Goal: Complete application form

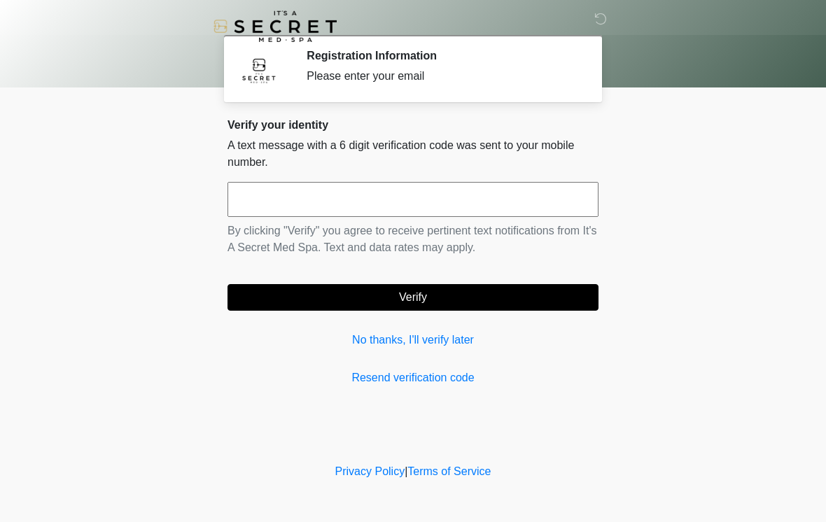
click at [295, 198] on input "text" at bounding box center [413, 199] width 371 height 35
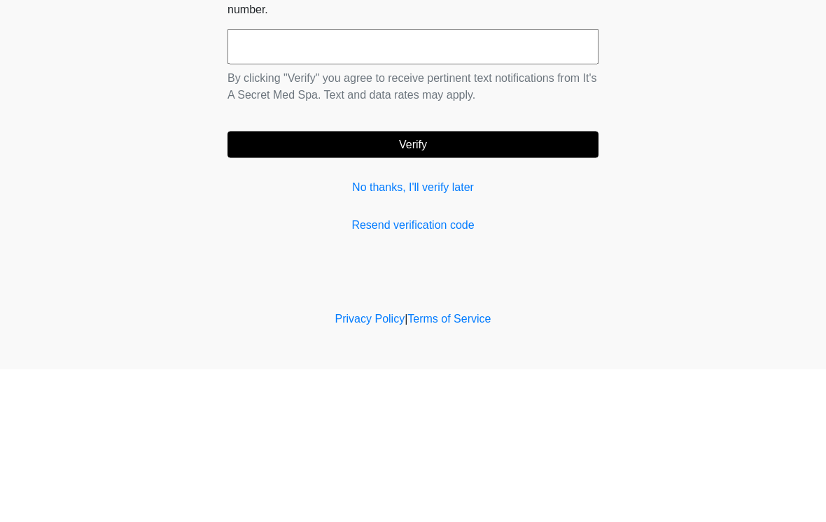
click at [394, 176] on div "Verify your identity A text message with a 6 digit verification code was sent t…" at bounding box center [413, 252] width 371 height 268
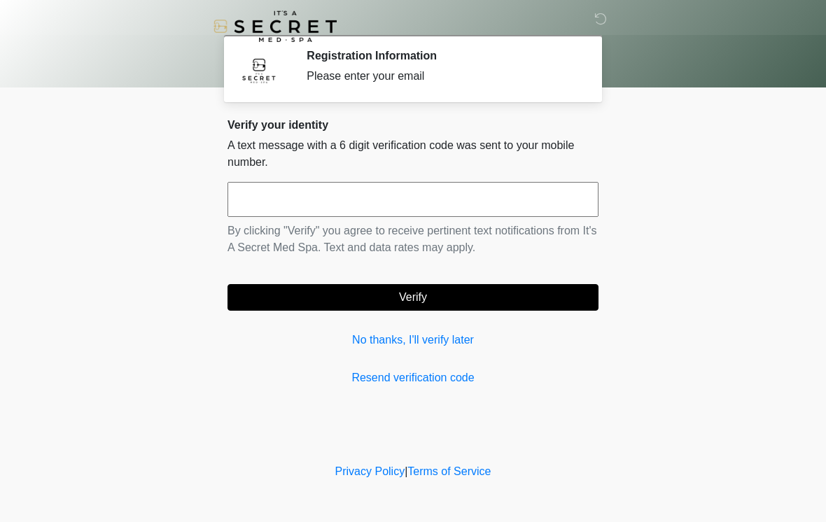
click at [403, 338] on link "No thanks, I'll verify later" at bounding box center [413, 340] width 371 height 17
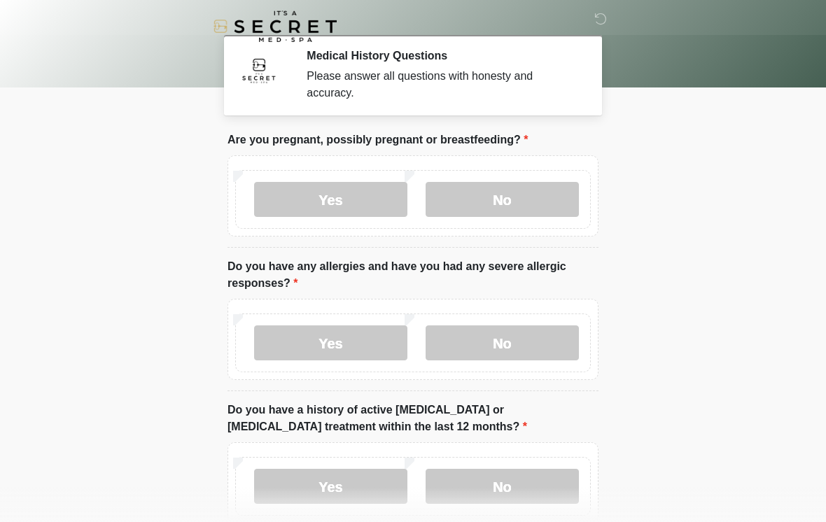
click at [510, 205] on label "No" at bounding box center [502, 199] width 153 height 35
click at [342, 344] on label "Yes" at bounding box center [330, 343] width 153 height 35
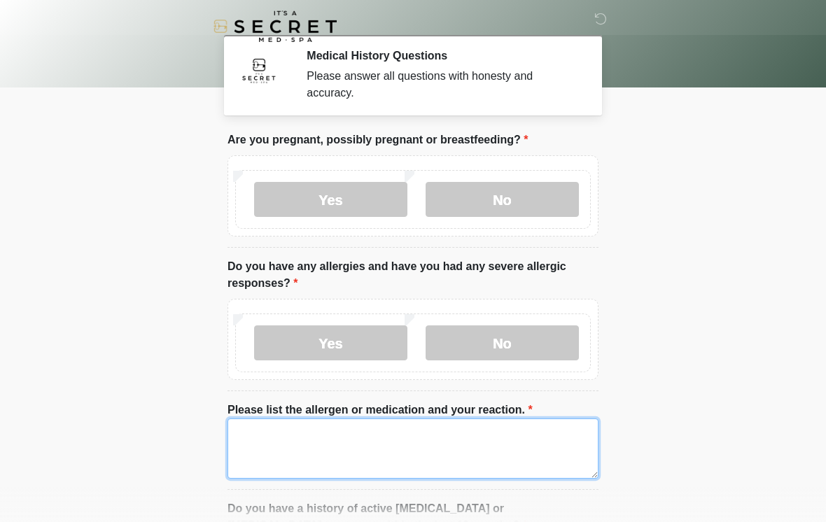
click at [293, 450] on textarea "Please list the allergen or medication and your reaction." at bounding box center [413, 449] width 371 height 60
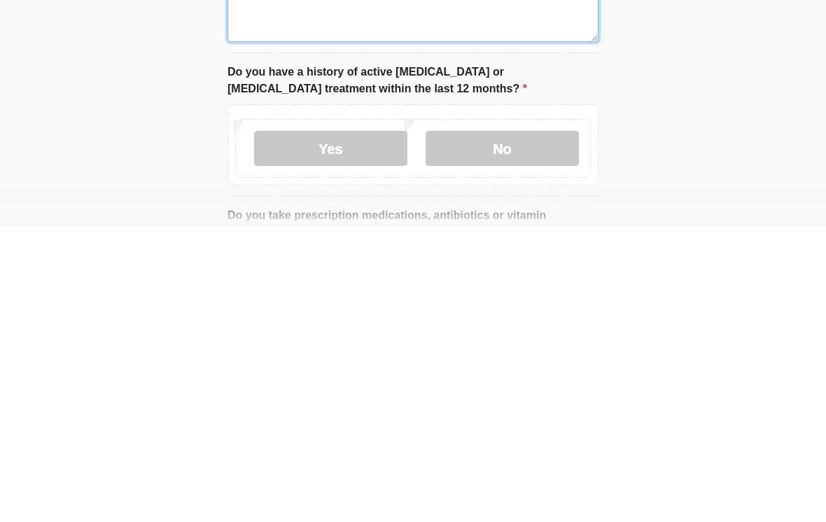
scroll to position [158, 0]
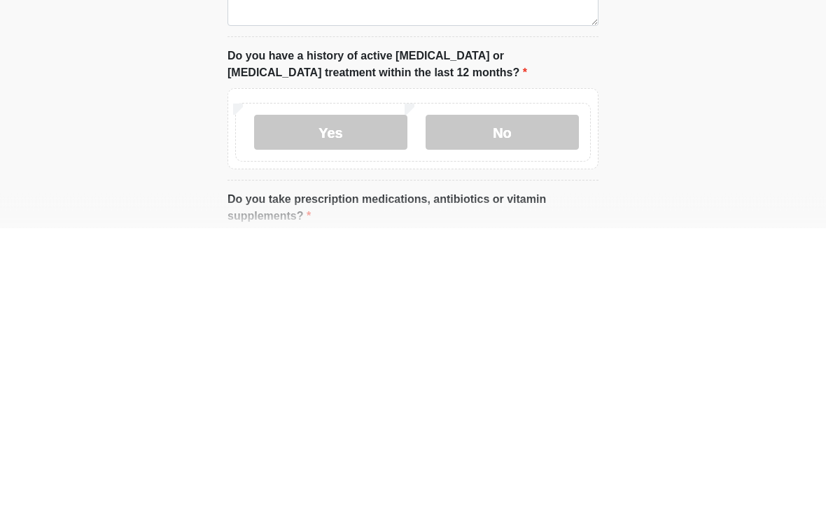
click at [505, 410] on label "No" at bounding box center [502, 427] width 153 height 35
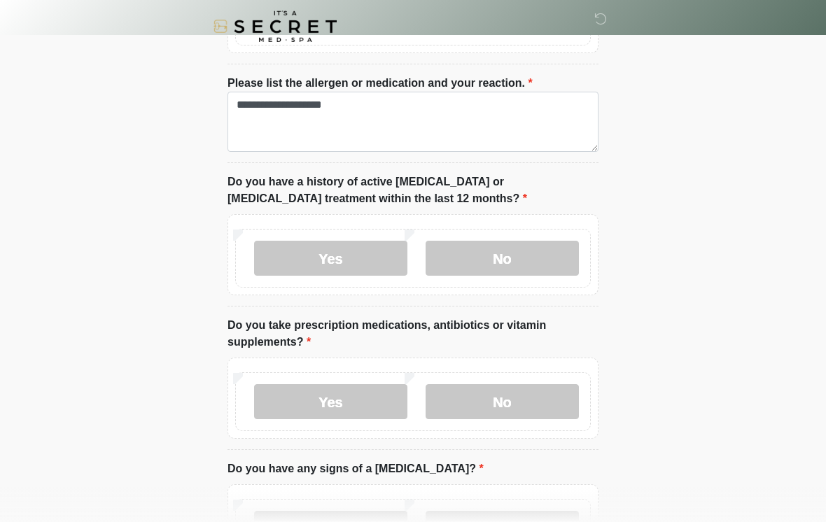
scroll to position [328, 0]
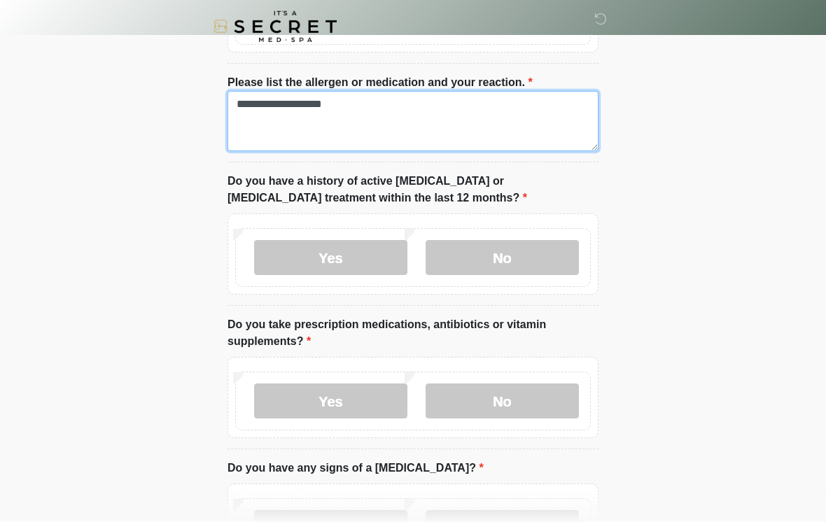
click at [377, 112] on textarea "**********" at bounding box center [413, 121] width 371 height 60
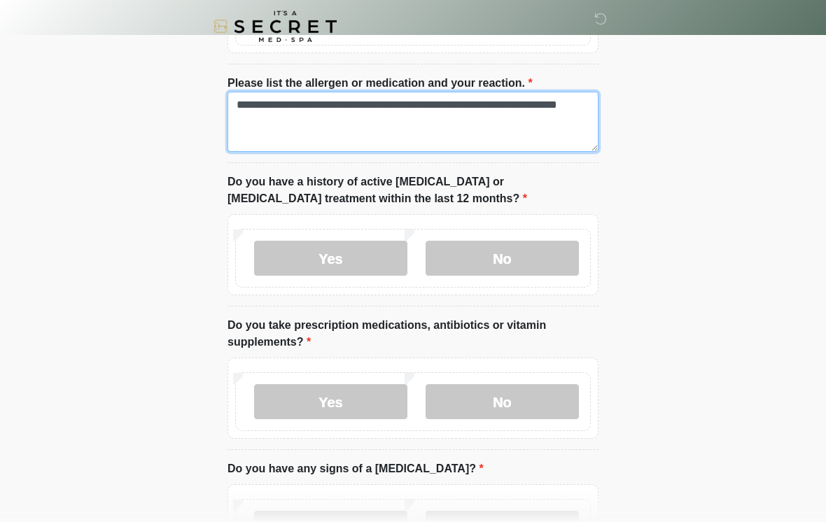
type textarea "**********"
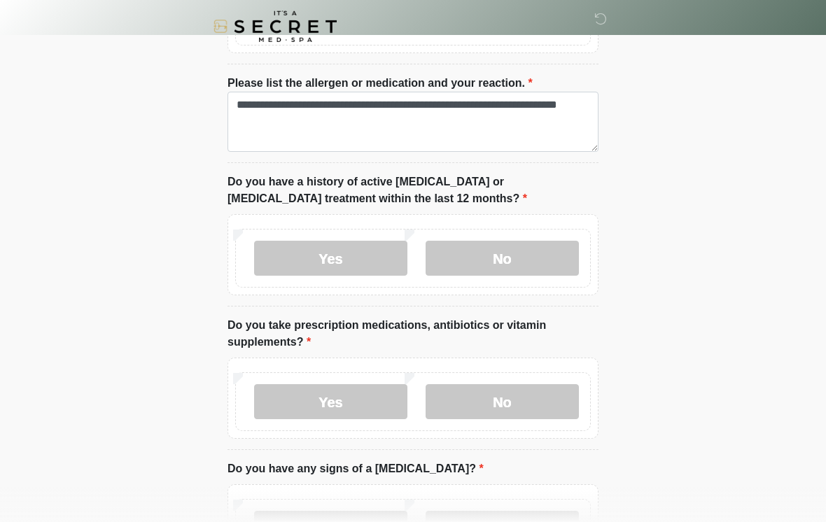
click at [513, 398] on label "No" at bounding box center [502, 401] width 153 height 35
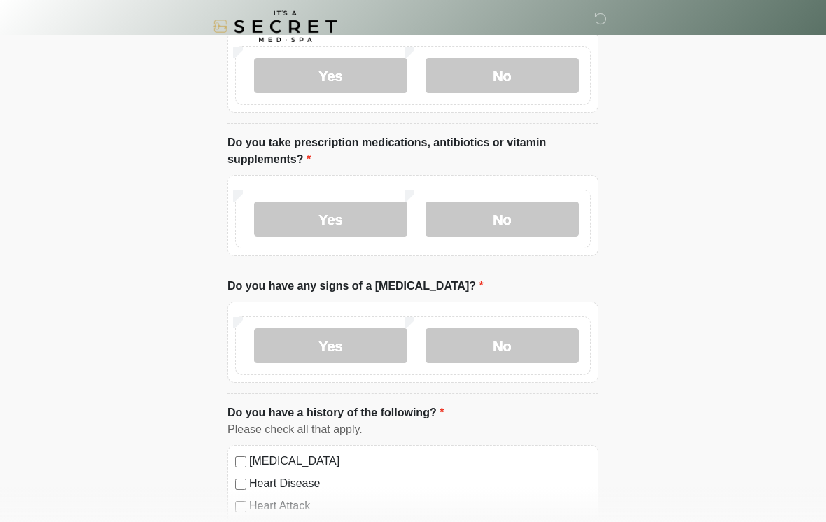
scroll to position [508, 0]
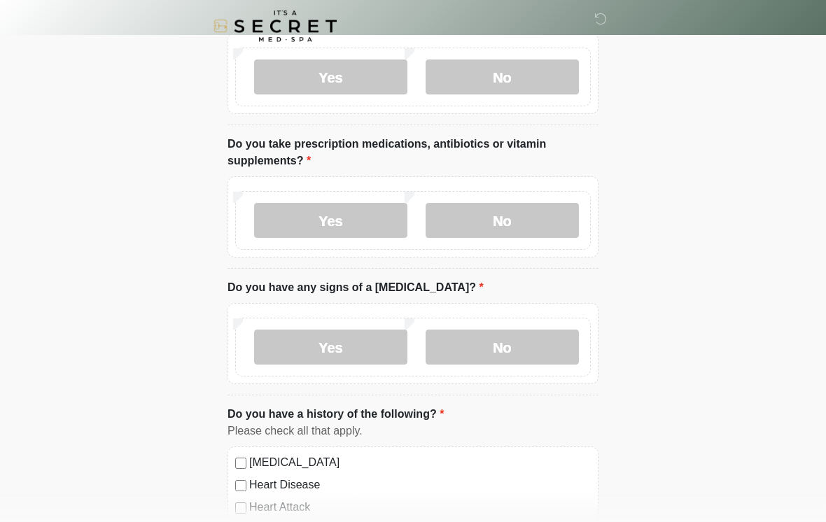
click at [504, 360] on label "No" at bounding box center [502, 348] width 153 height 35
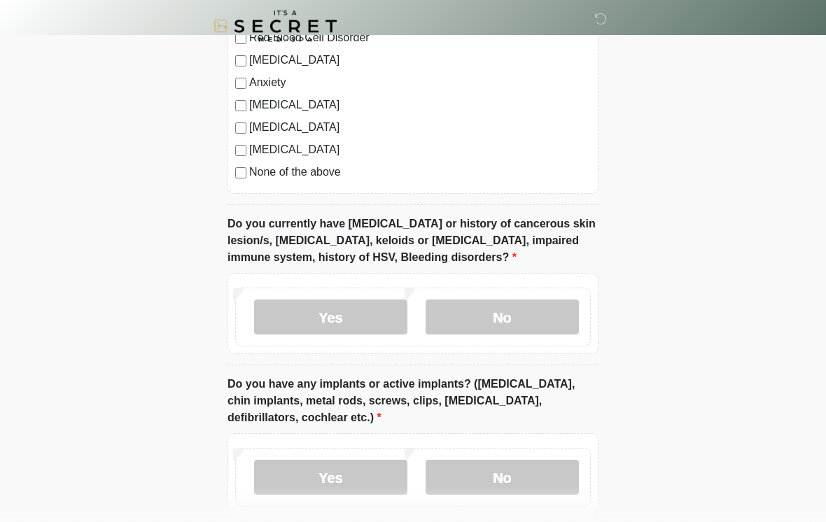
scroll to position [1046, 0]
click at [520, 321] on label "No" at bounding box center [502, 317] width 153 height 35
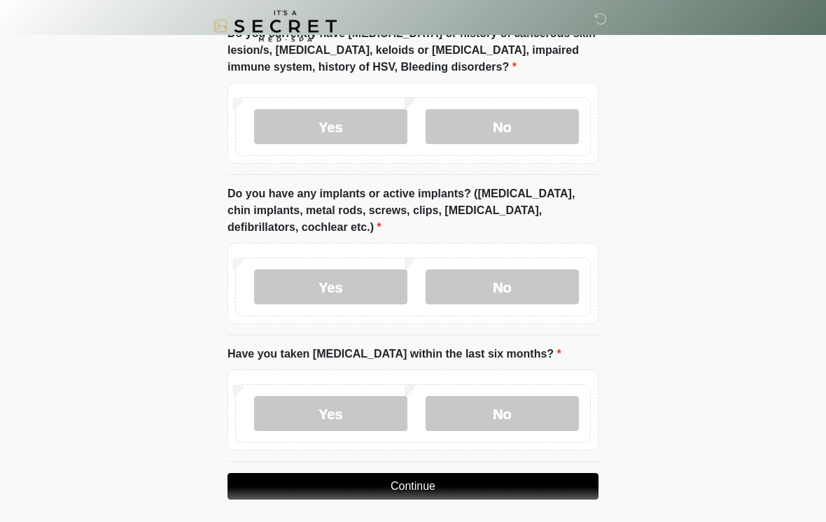
click at [515, 286] on label "No" at bounding box center [502, 287] width 153 height 35
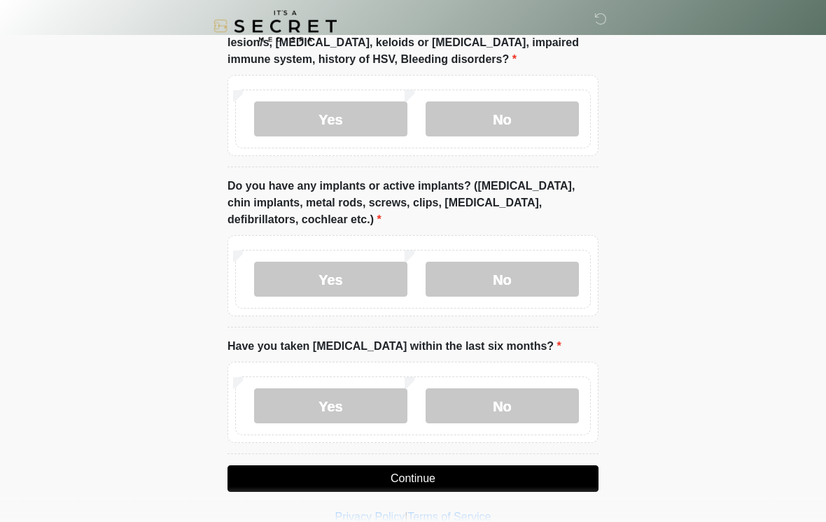
scroll to position [1264, 0]
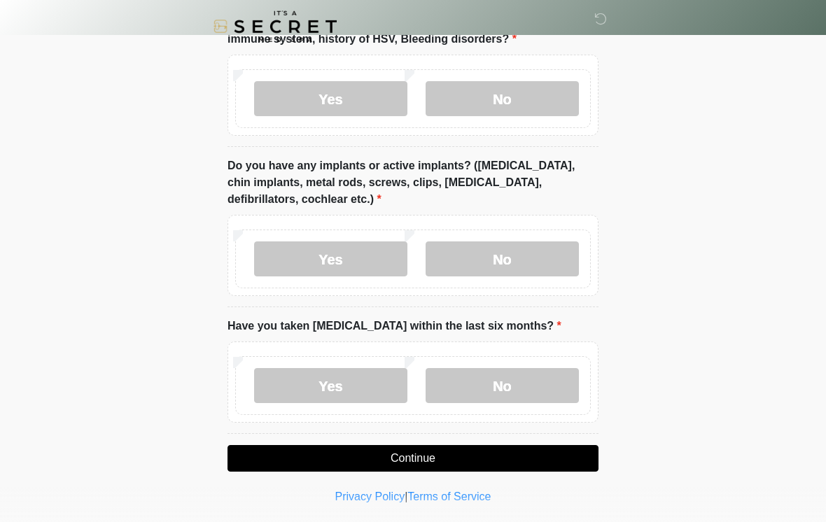
click at [520, 377] on label "No" at bounding box center [502, 385] width 153 height 35
click at [430, 450] on button "Continue" at bounding box center [413, 458] width 371 height 27
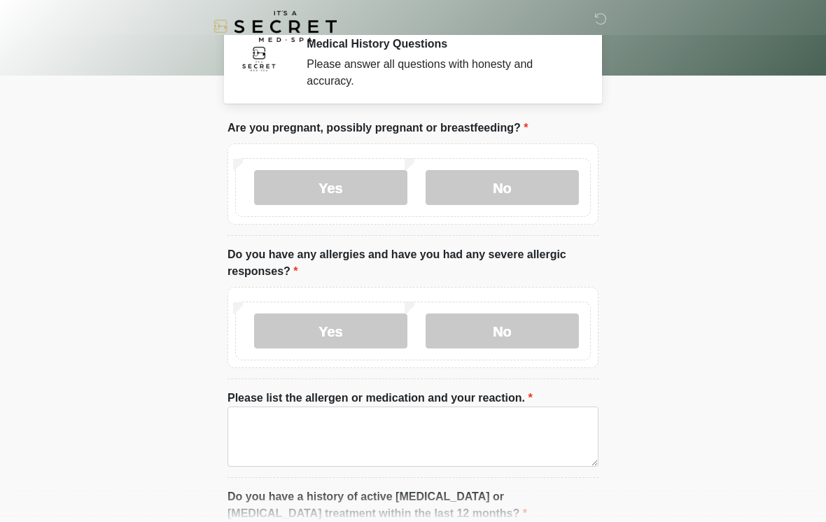
scroll to position [0, 0]
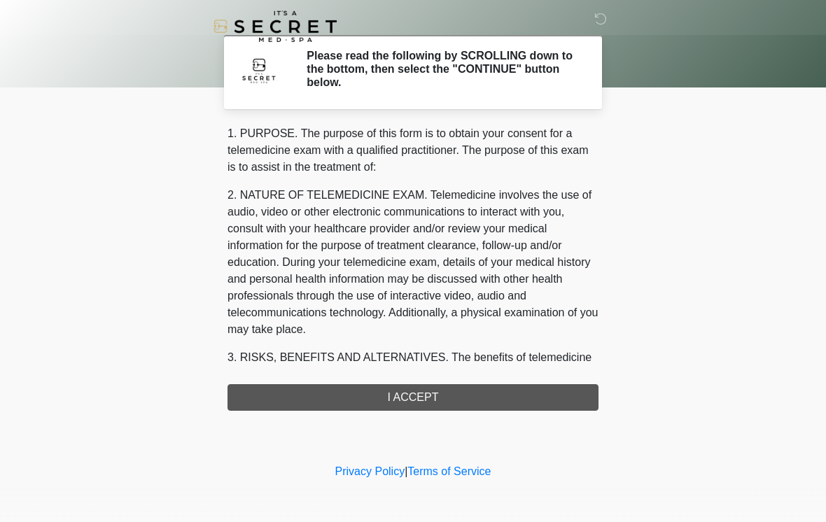
click at [418, 401] on div "1. PURPOSE. The purpose of this form is to obtain your consent for a telemedici…" at bounding box center [413, 268] width 371 height 286
click at [406, 392] on div "1. PURPOSE. The purpose of this form is to obtain your consent for a telemedici…" at bounding box center [413, 268] width 371 height 286
click at [423, 400] on div "1. PURPOSE. The purpose of this form is to obtain your consent for a telemedici…" at bounding box center [413, 268] width 371 height 286
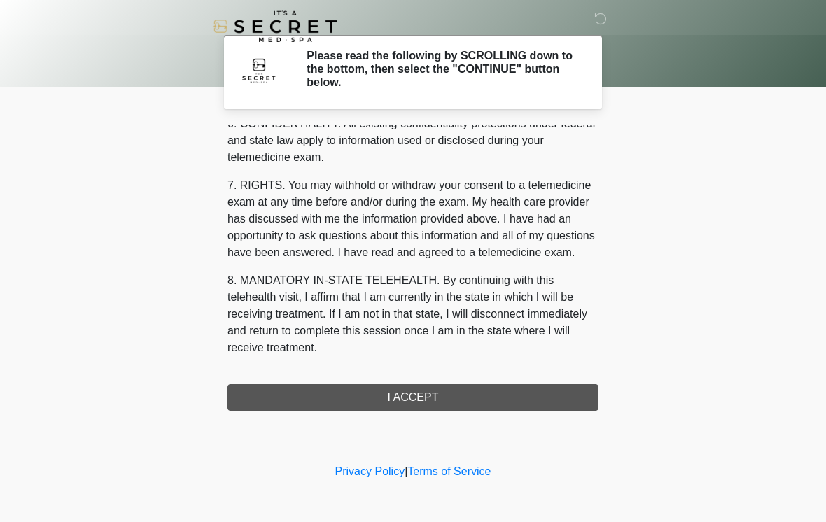
click at [417, 399] on button "I ACCEPT" at bounding box center [413, 397] width 371 height 27
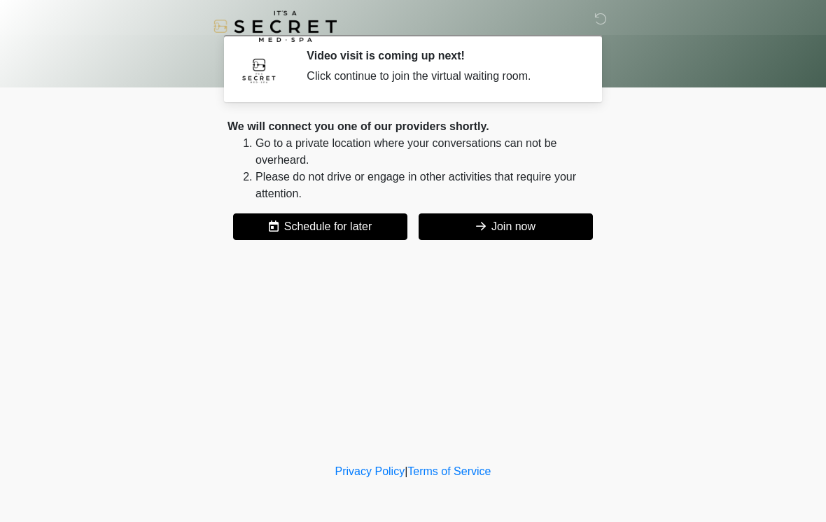
click at [524, 228] on button "Join now" at bounding box center [506, 227] width 174 height 27
